Goal: Find contact information: Obtain details needed to contact an individual or organization

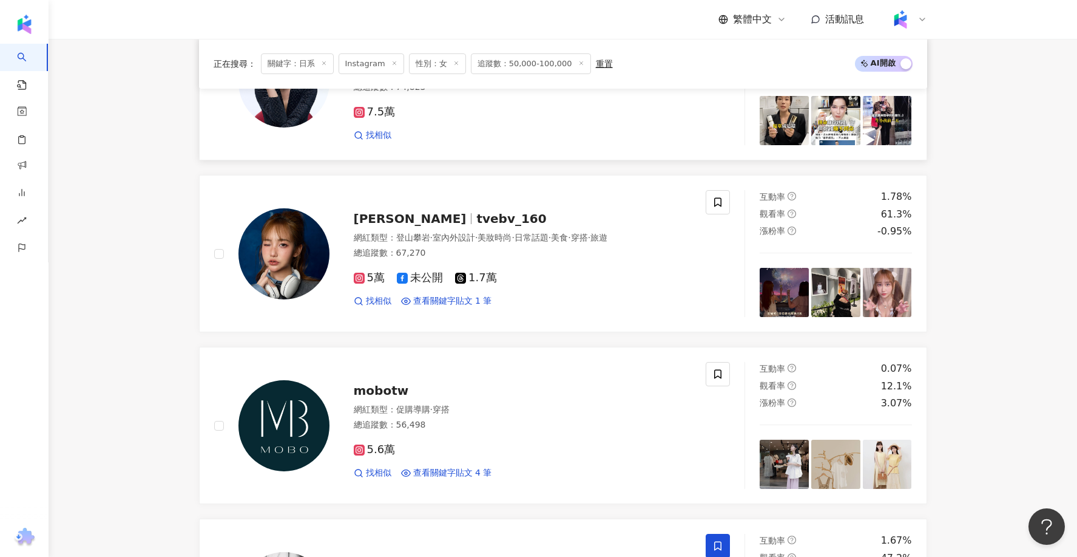
scroll to position [1551, 0]
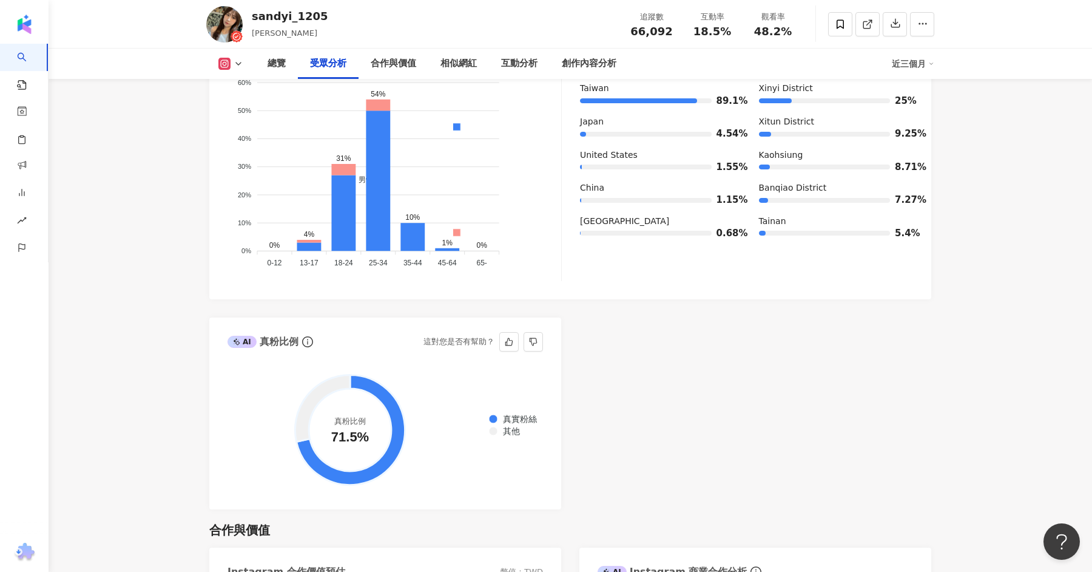
scroll to position [1478, 0]
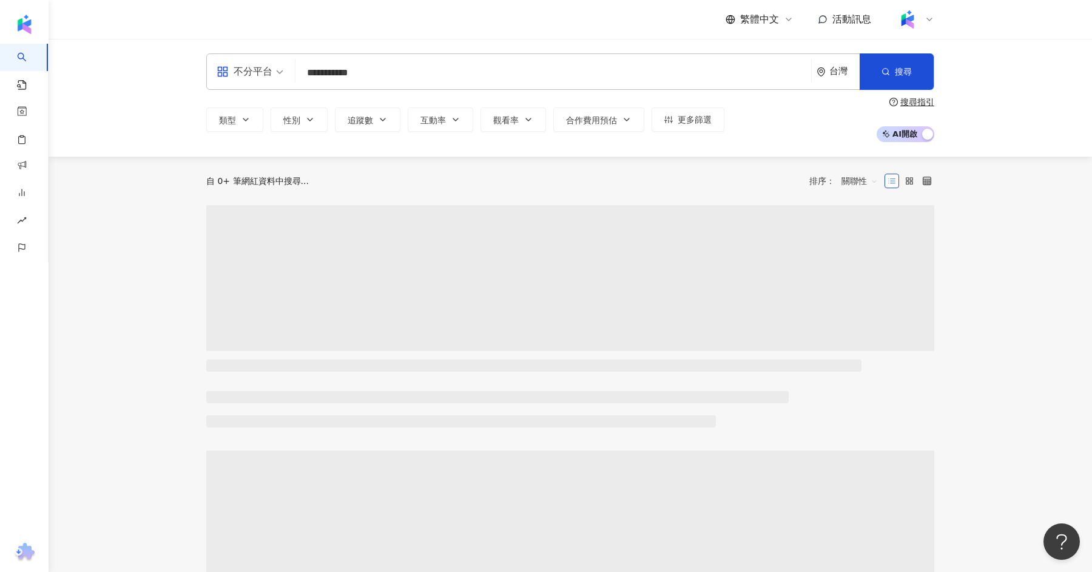
type input "**********"
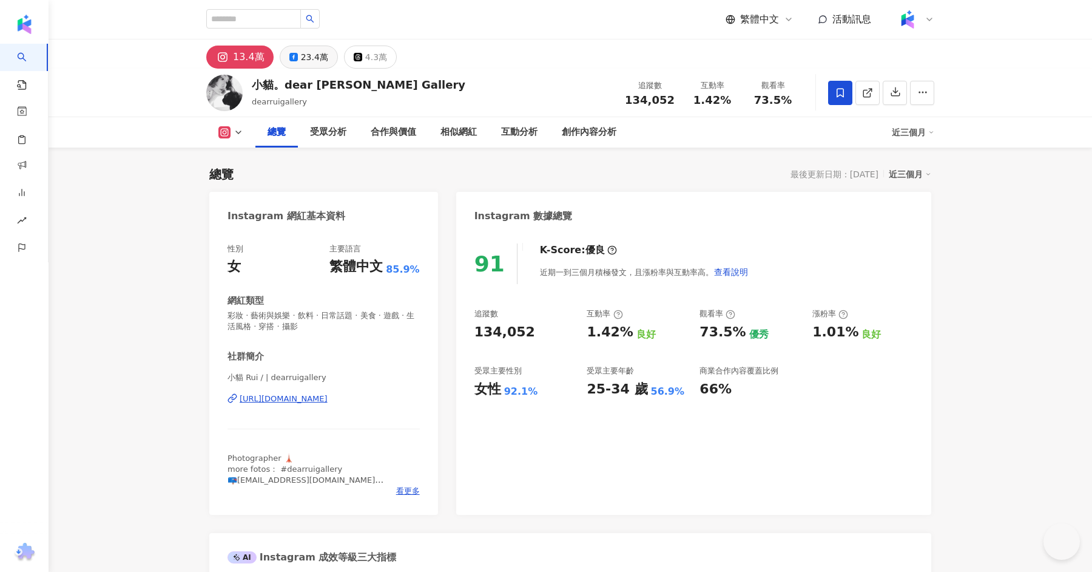
click at [309, 49] on div "23.4萬" at bounding box center [314, 57] width 27 height 17
click at [308, 64] on div "23.4萬" at bounding box center [314, 57] width 27 height 17
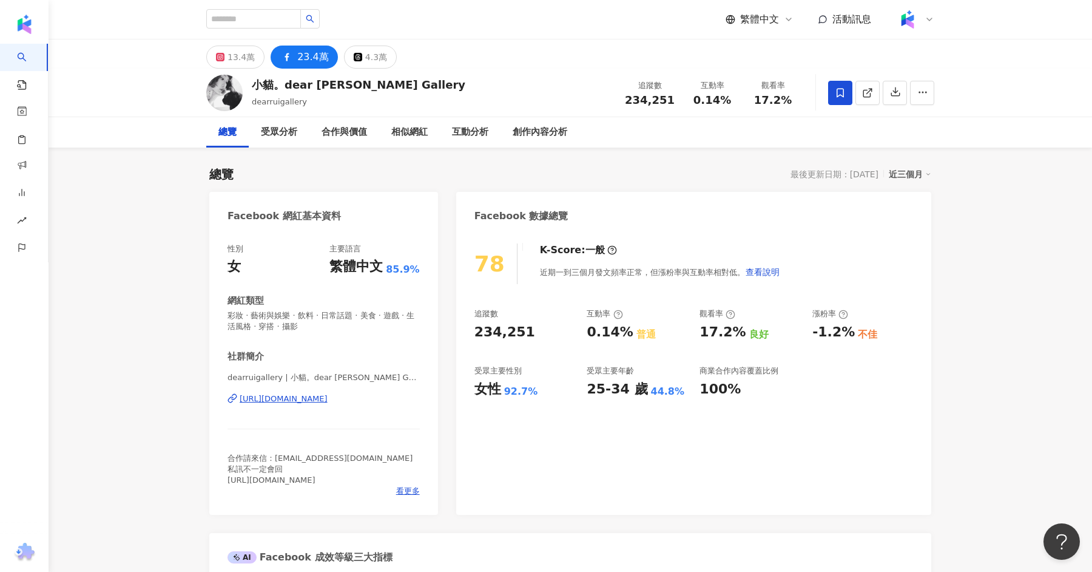
click at [314, 384] on span "dearruigallery | 小貓。dear [PERSON_NAME] Gallery | dearruigallery" at bounding box center [324, 378] width 192 height 12
click at [314, 398] on div "[URL][DOMAIN_NAME]" at bounding box center [284, 398] width 88 height 11
drag, startPoint x: 273, startPoint y: 459, endPoint x: 393, endPoint y: 457, distance: 120.2
click at [393, 458] on div "合作請來信：[EMAIL_ADDRESS][DOMAIN_NAME] 私訊不一定會回 [URL][DOMAIN_NAME]" at bounding box center [324, 469] width 192 height 33
copy span "[EMAIL_ADDRESS][DOMAIN_NAME]"
